Goal: Check status: Check status

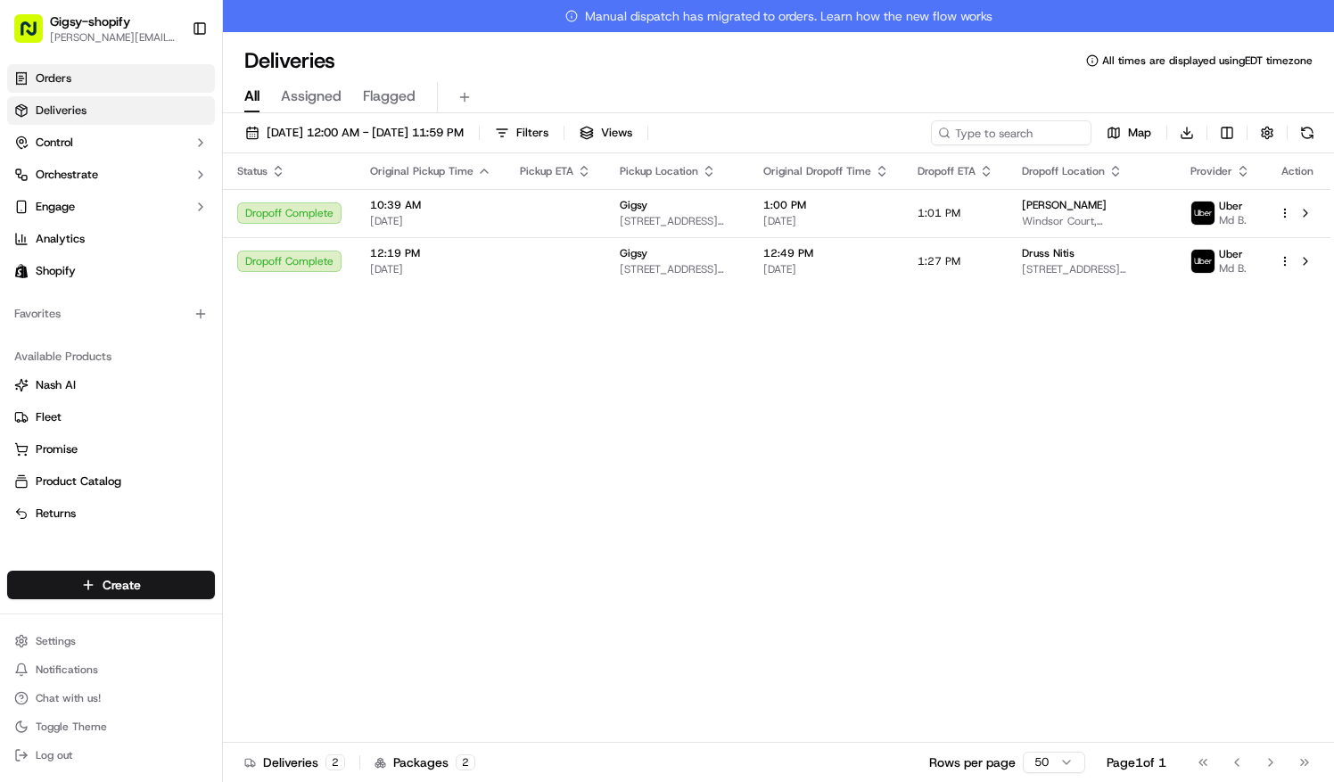
click at [100, 86] on link "Orders" at bounding box center [111, 78] width 208 height 29
